Goal: Check status: Check status

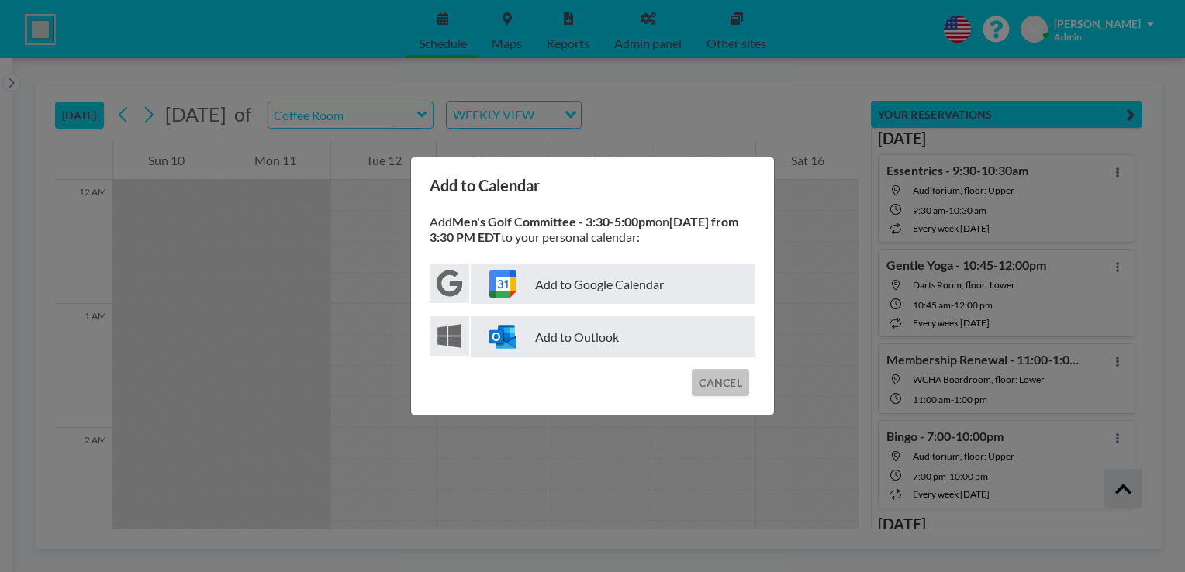
scroll to position [3330, 0]
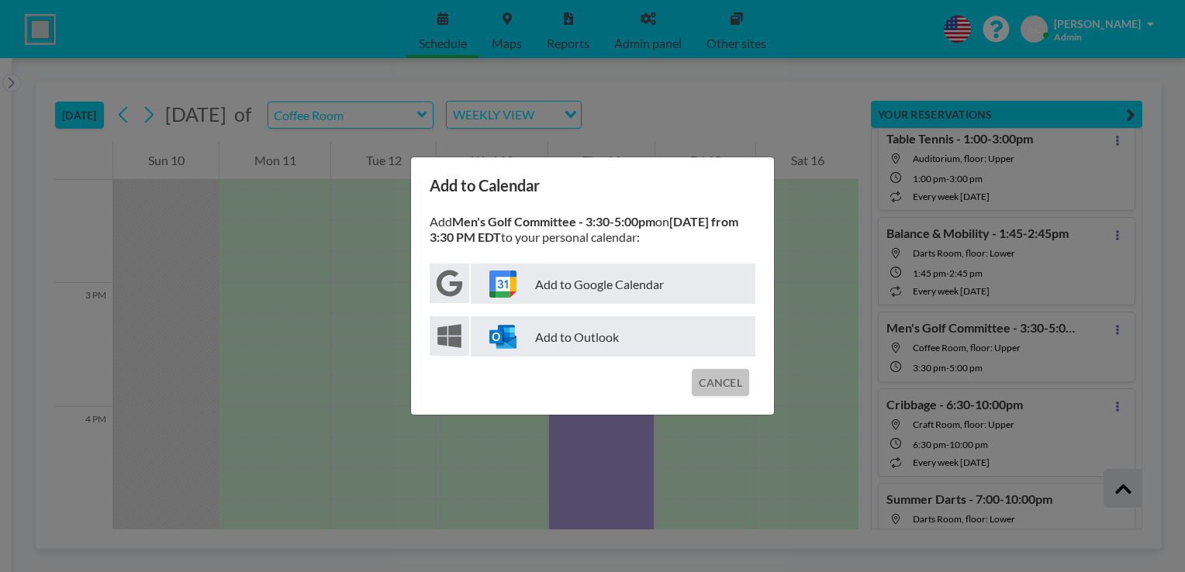
click at [723, 389] on button "CANCEL" at bounding box center [720, 382] width 57 height 27
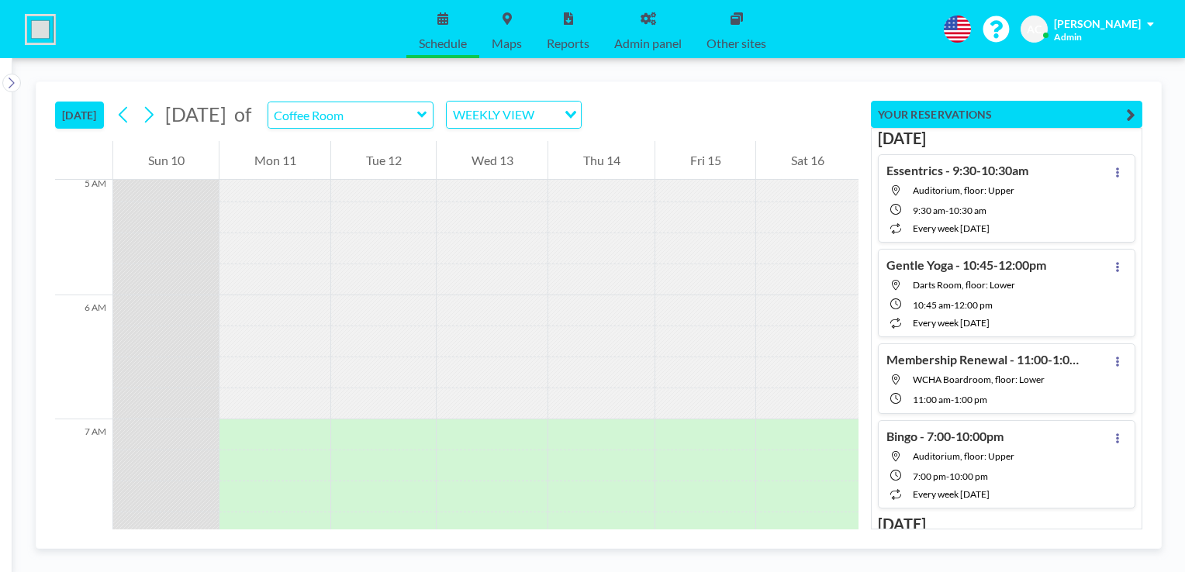
scroll to position [650, 0]
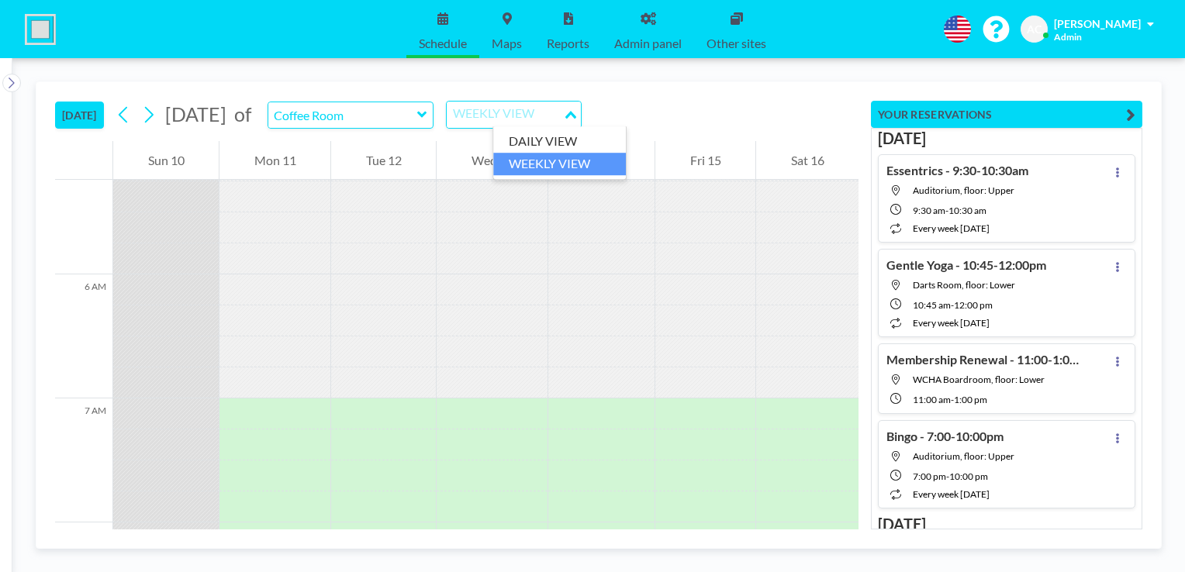
click at [520, 107] on div "WEEKLY VIEW" at bounding box center [505, 113] width 116 height 23
click at [533, 148] on li "DAILY VIEW" at bounding box center [559, 141] width 133 height 22
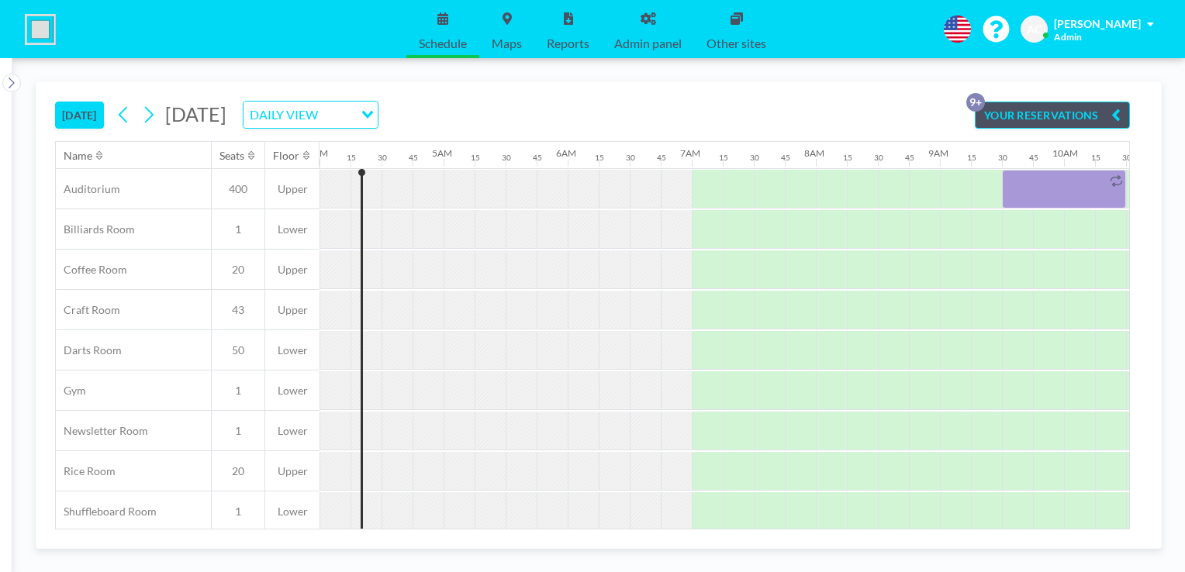
scroll to position [0, 527]
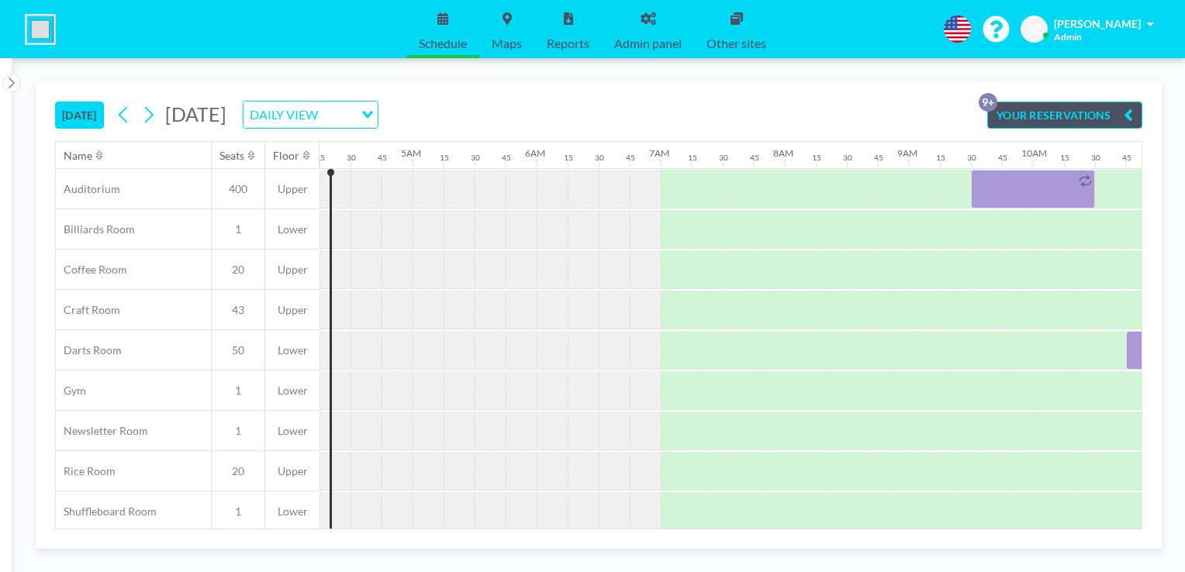
click at [844, 527] on div "TODAY Monday, August 11, 2025 DAILY VIEW Loading... YOUR RESERVATIONS 9+ Name S…" at bounding box center [598, 305] width 1087 height 447
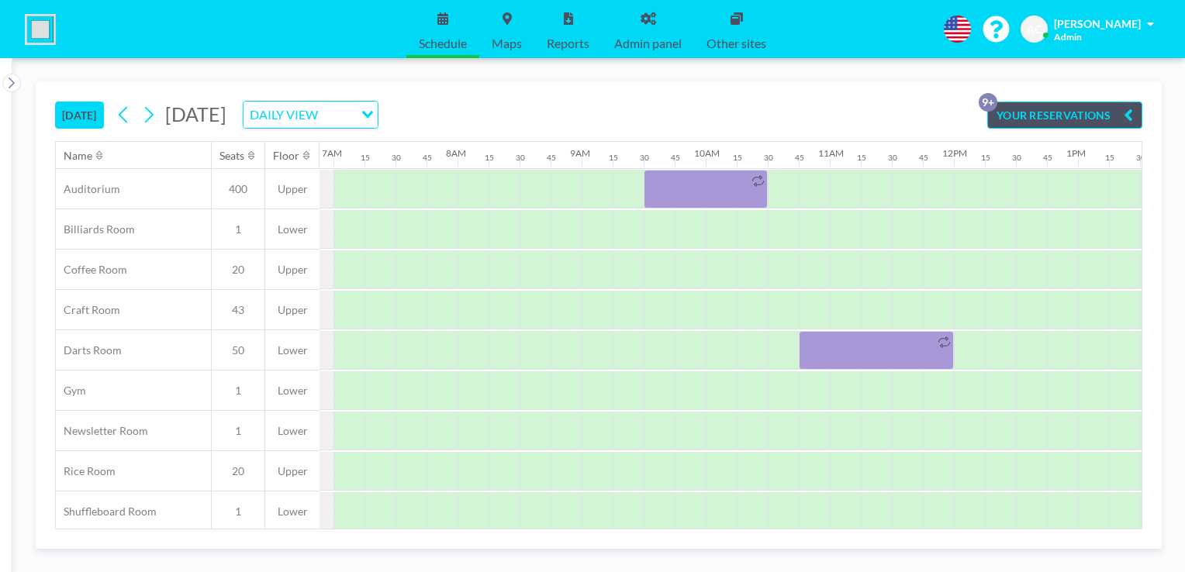
scroll to position [0, 868]
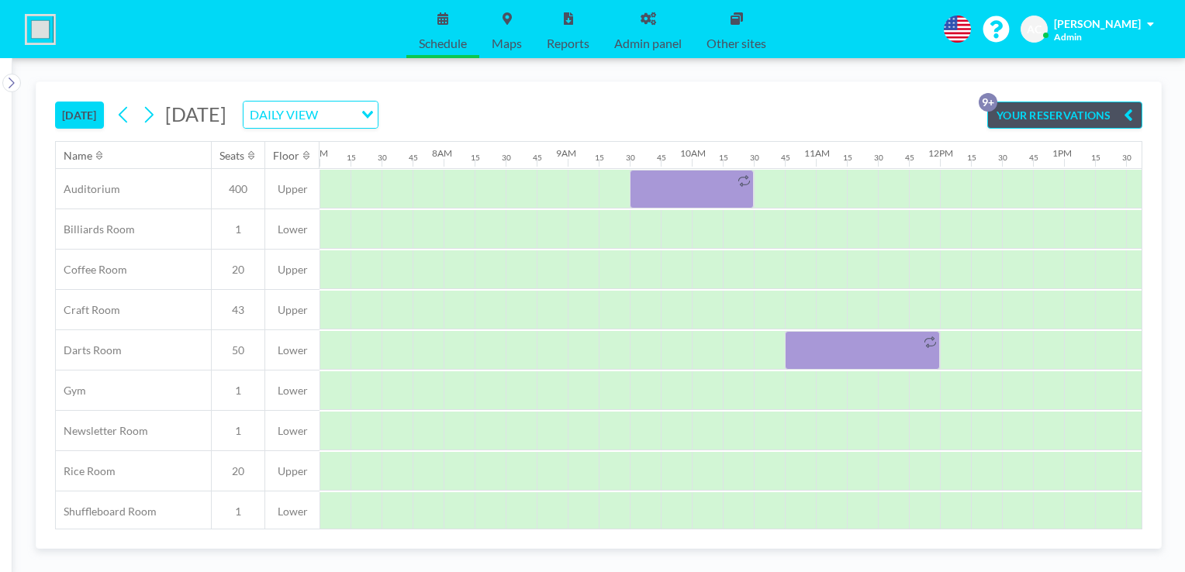
click at [1093, 114] on button "YOUR RESERVATIONS 9+" at bounding box center [1064, 115] width 155 height 27
click at [1102, 119] on button "YOUR RESERVATIONS 9+" at bounding box center [1064, 115] width 155 height 27
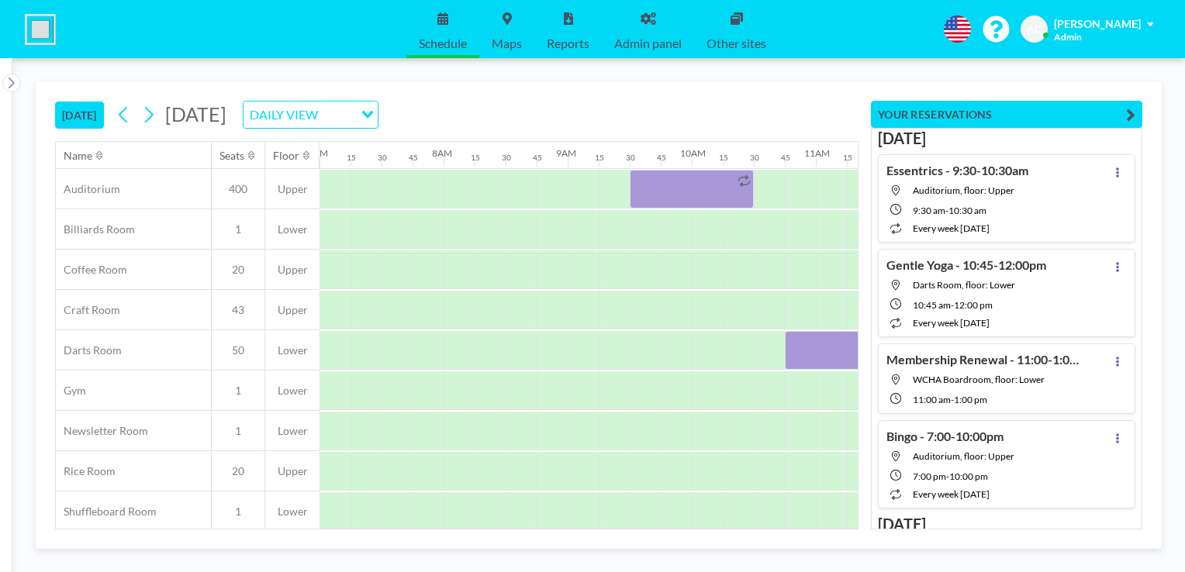
scroll to position [31, 868]
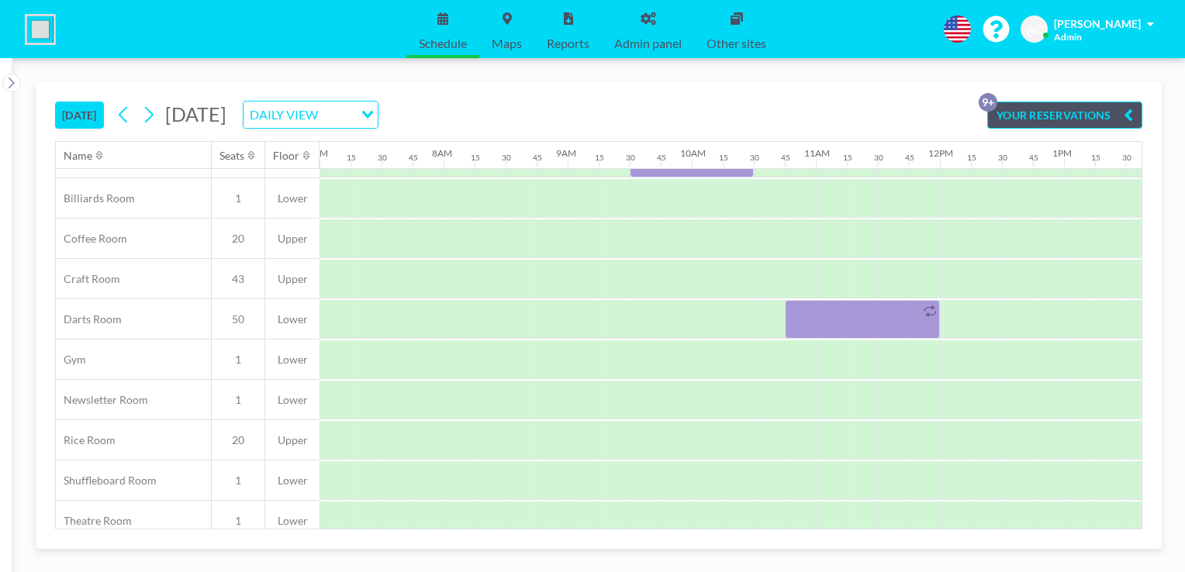
click at [1047, 113] on button "YOUR RESERVATIONS 9+" at bounding box center [1064, 115] width 155 height 27
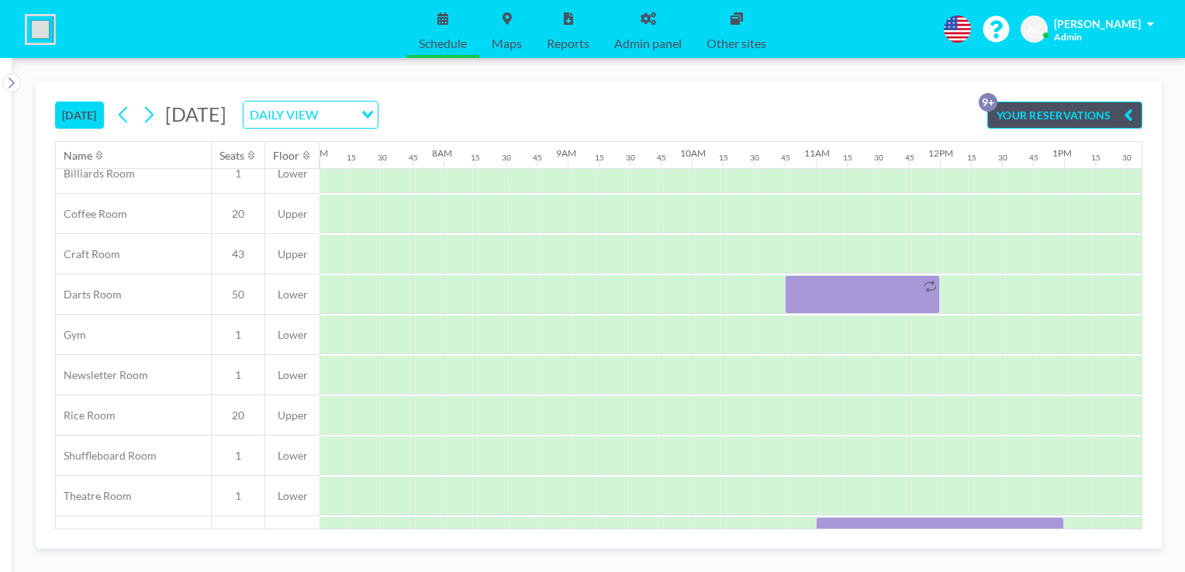
scroll to position [90, 868]
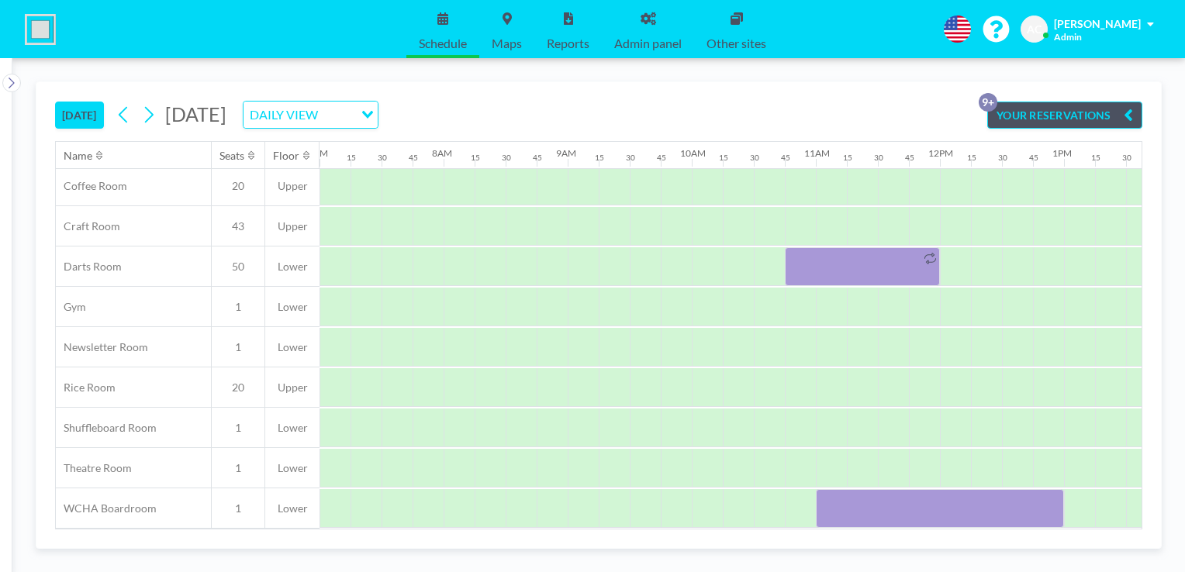
click at [1086, 114] on button "YOUR RESERVATIONS 9+" at bounding box center [1064, 115] width 155 height 27
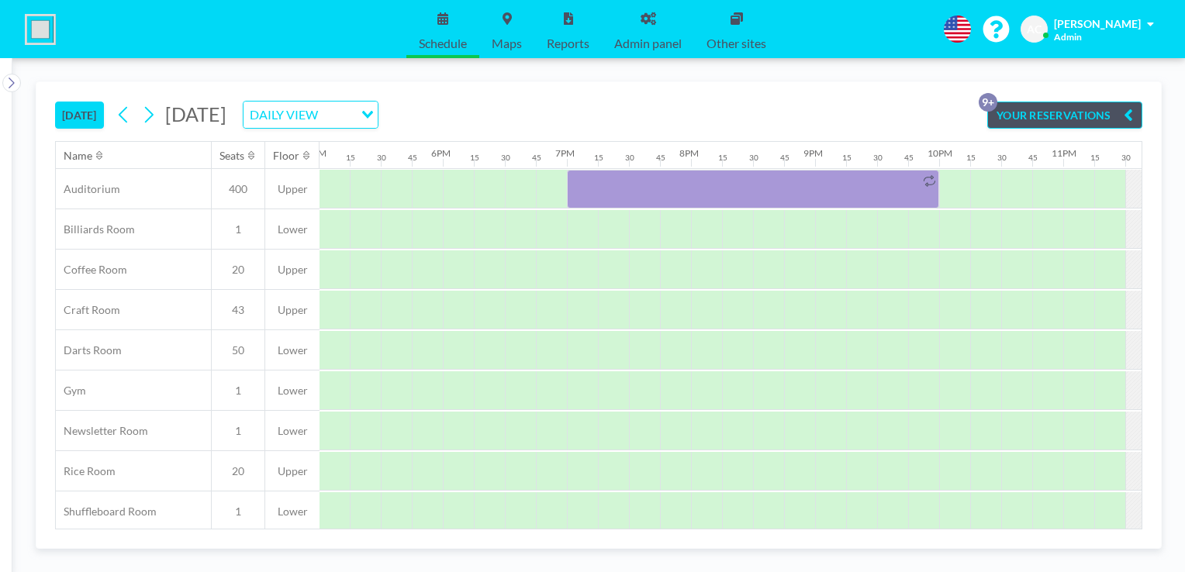
scroll to position [0, 2114]
click at [1045, 108] on button "YOUR RESERVATIONS 9+" at bounding box center [1064, 115] width 155 height 27
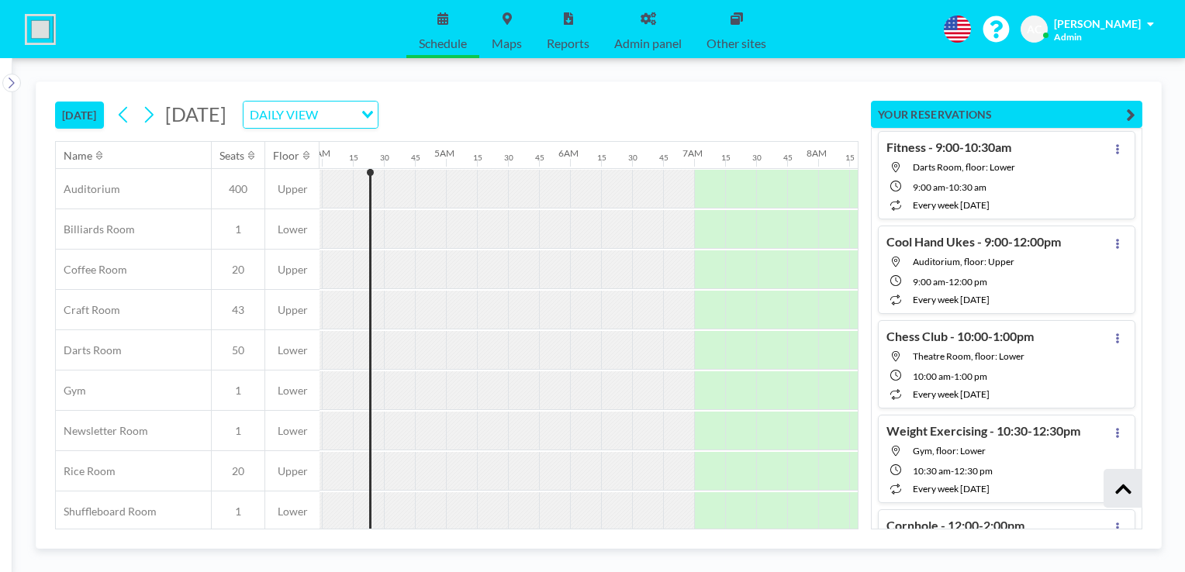
scroll to position [0, 496]
